Goal: Information Seeking & Learning: Learn about a topic

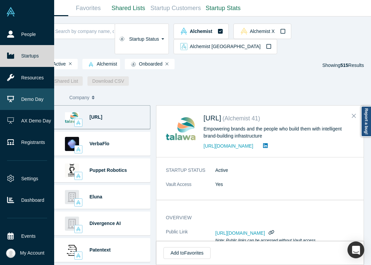
click at [18, 105] on link "Demo Day" at bounding box center [27, 100] width 54 height 22
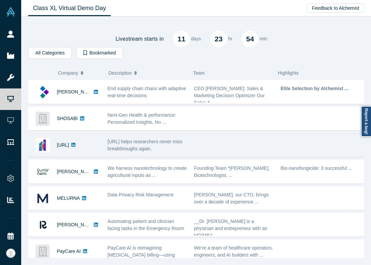
click at [185, 141] on div "[URL] helps researchers never miss breakthroughs again." at bounding box center [147, 145] width 79 height 14
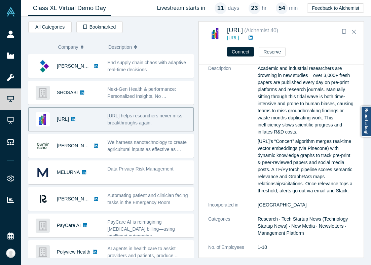
scroll to position [24, 0]
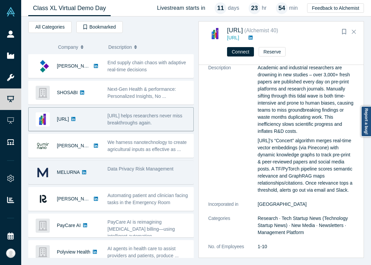
click at [126, 181] on div "Data Privacy Risk Management" at bounding box center [149, 172] width 90 height 21
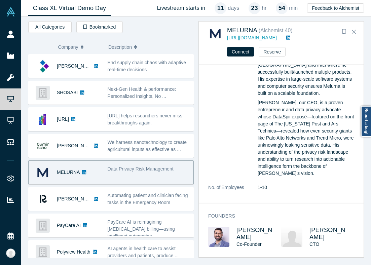
scroll to position [0, 0]
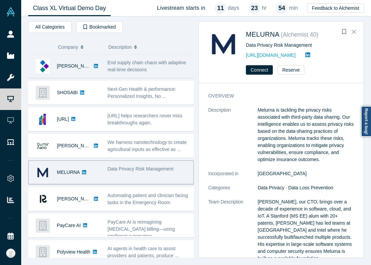
click at [128, 73] on div "End supply chain chaos with adaptive real-time decisions" at bounding box center [149, 66] width 90 height 21
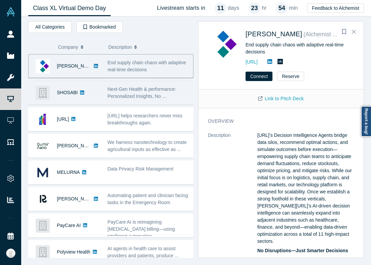
click at [130, 92] on span "Next-Gen Health & performance: Personalized Insights, No ..." at bounding box center [142, 93] width 69 height 12
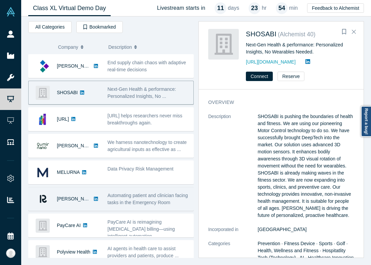
click at [102, 192] on div "[PERSON_NAME]" at bounding box center [66, 199] width 75 height 23
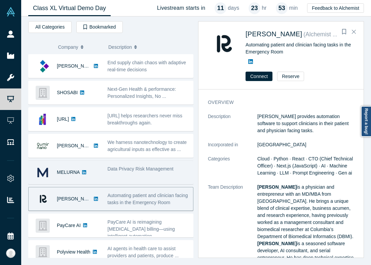
click at [133, 174] on div "Data Privacy Risk Management" at bounding box center [148, 172] width 89 height 21
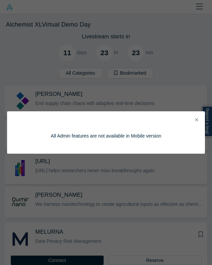
click at [196, 118] on icon "Close" at bounding box center [196, 120] width 3 height 5
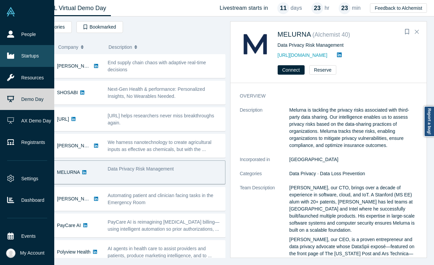
click at [14, 58] on icon at bounding box center [10, 56] width 7 height 6
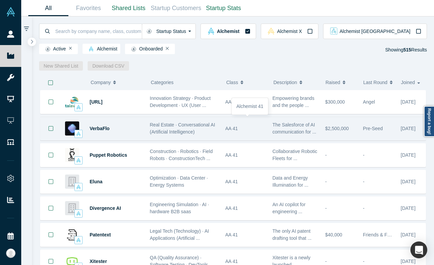
click at [231, 127] on div "AA 41" at bounding box center [245, 128] width 40 height 23
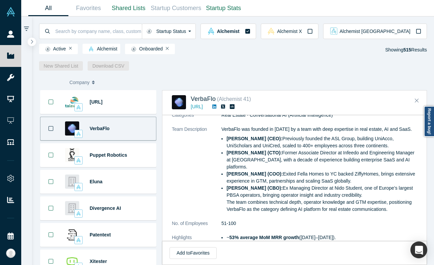
scroll to position [146, 0]
